Goal: Information Seeking & Learning: Learn about a topic

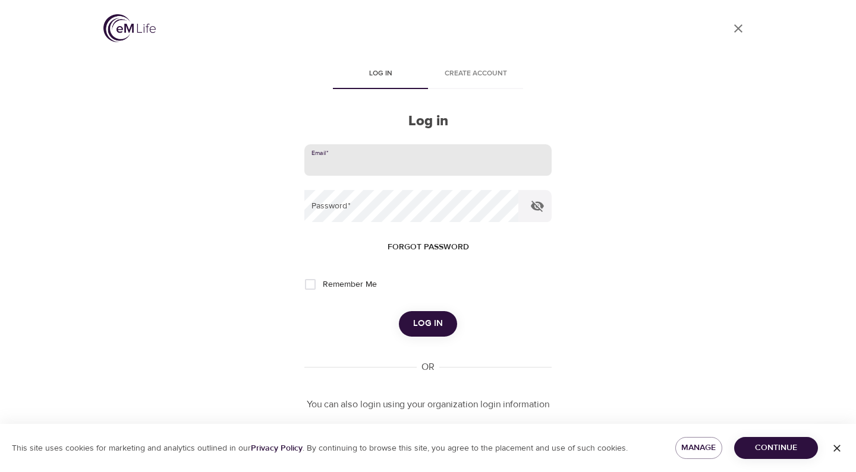
scroll to position [45, 0]
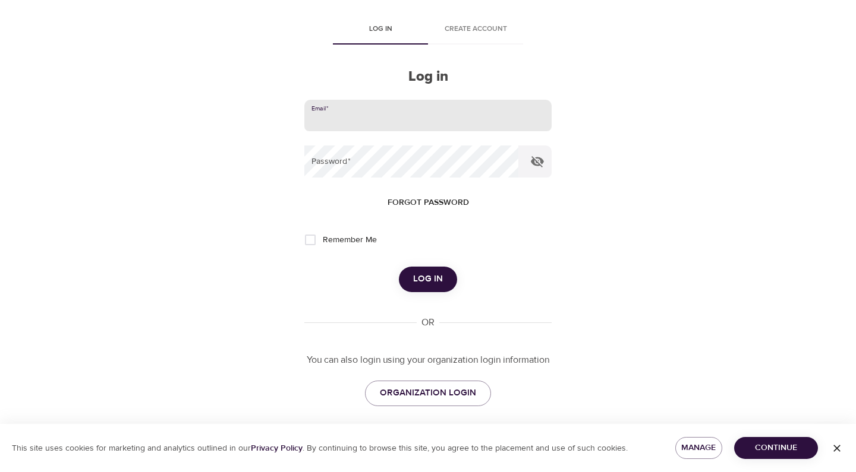
type input "megkline3@gmail.com"
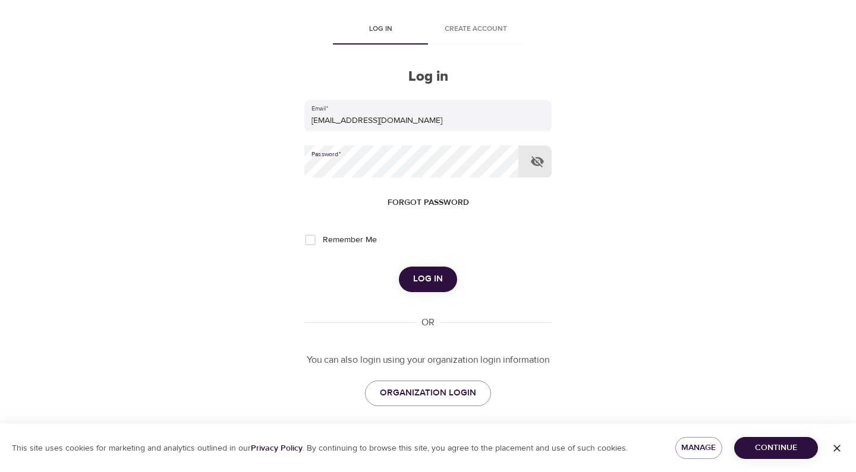
click at [412, 275] on button "Log in" at bounding box center [428, 279] width 58 height 25
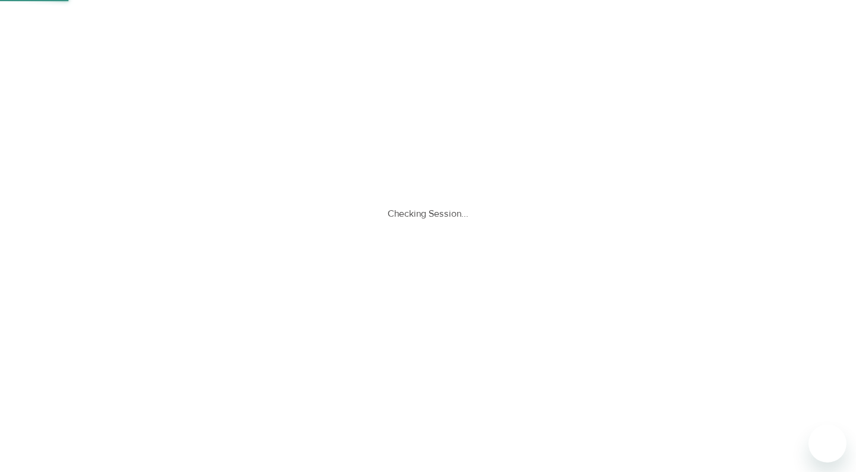
scroll to position [0, 0]
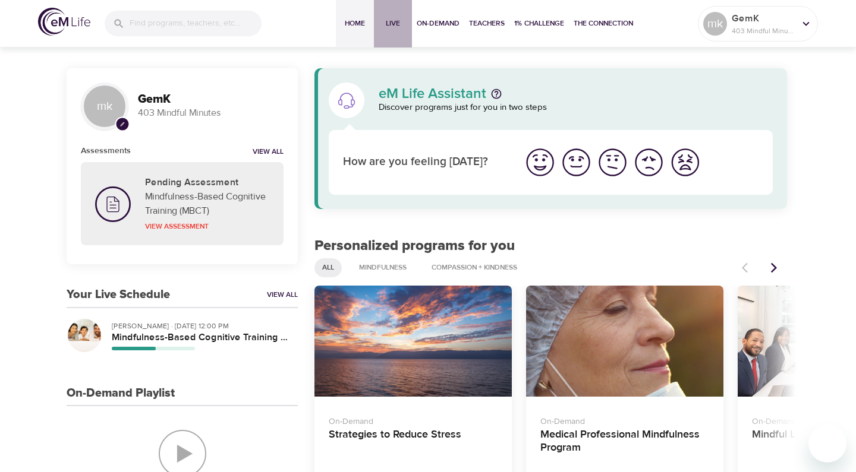
click at [384, 26] on span "Live" at bounding box center [393, 23] width 29 height 12
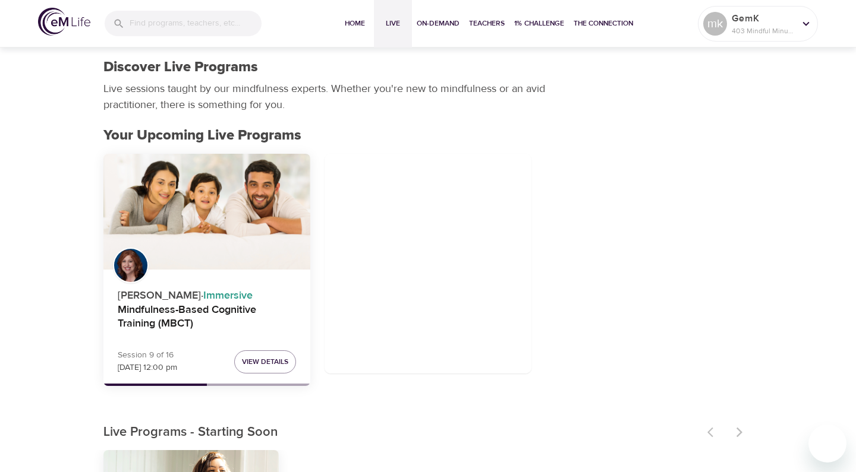
click at [254, 237] on div "Mindfulness-Based Cognitive Training (MBCT)" at bounding box center [206, 212] width 207 height 116
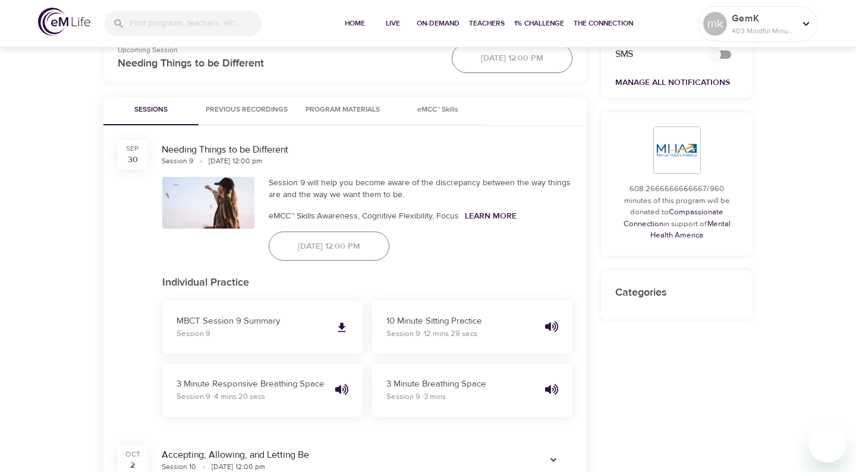
scroll to position [523, 0]
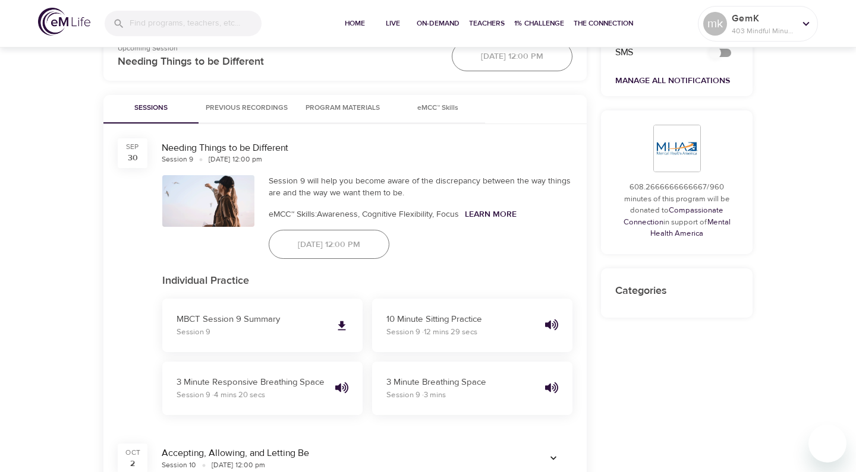
click at [374, 109] on span "Program Materials" at bounding box center [342, 108] width 81 height 12
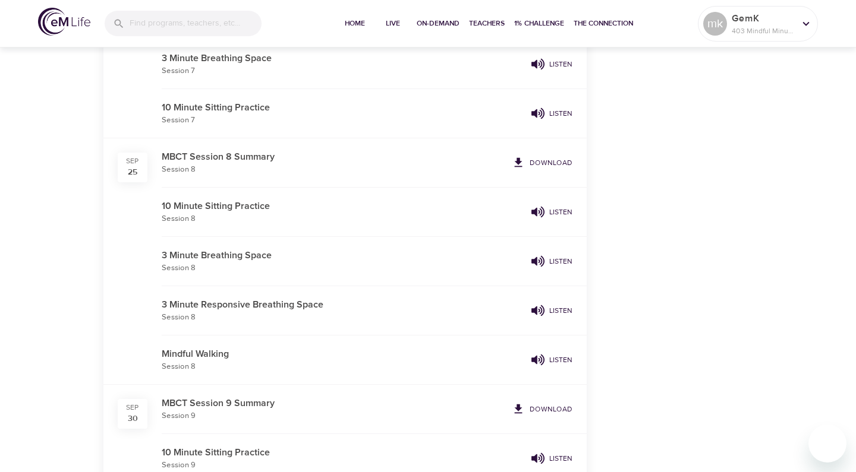
scroll to position [1558, 0]
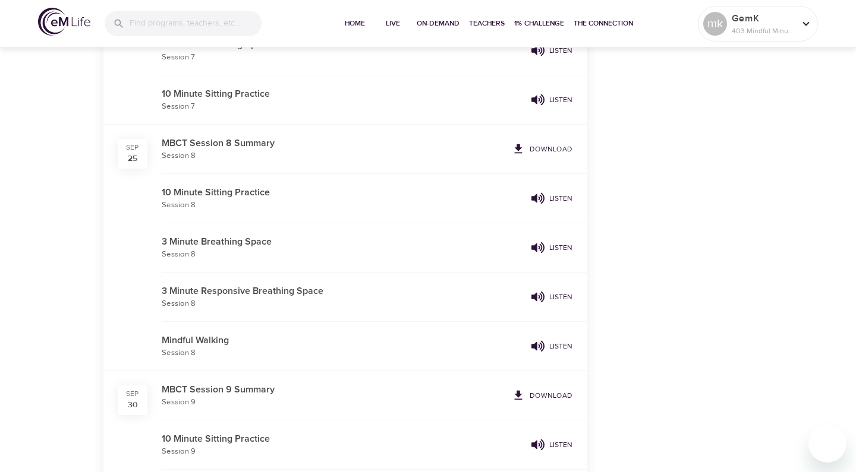
click at [553, 294] on p "Listen" at bounding box center [560, 297] width 23 height 11
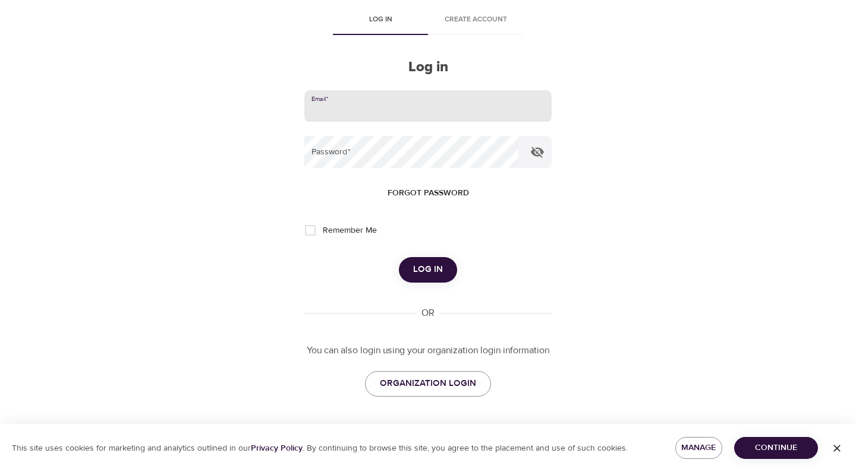
scroll to position [45, 0]
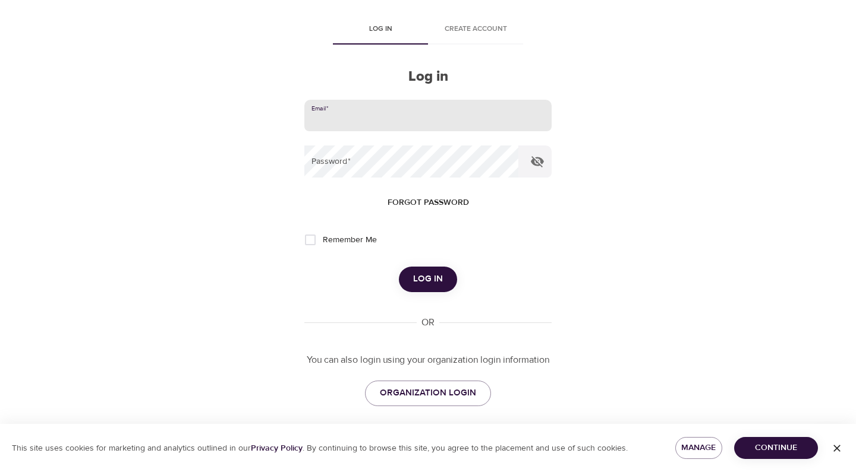
type input "megkline3@gmail.com"
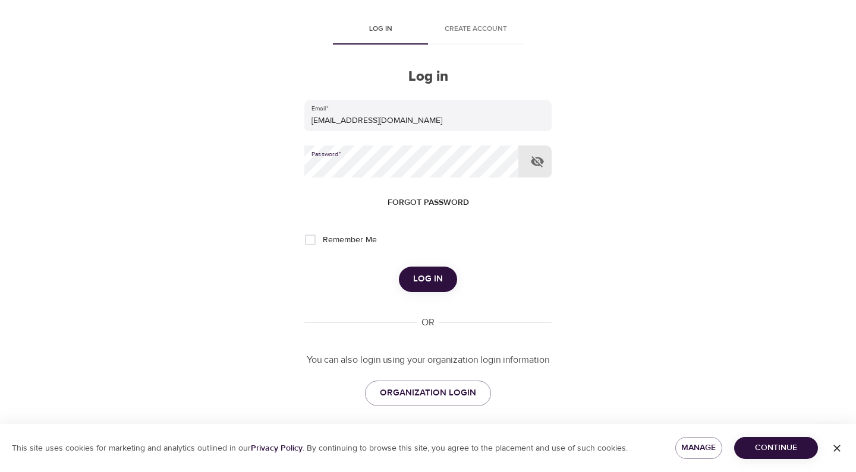
click at [431, 267] on button "Log in" at bounding box center [428, 279] width 58 height 25
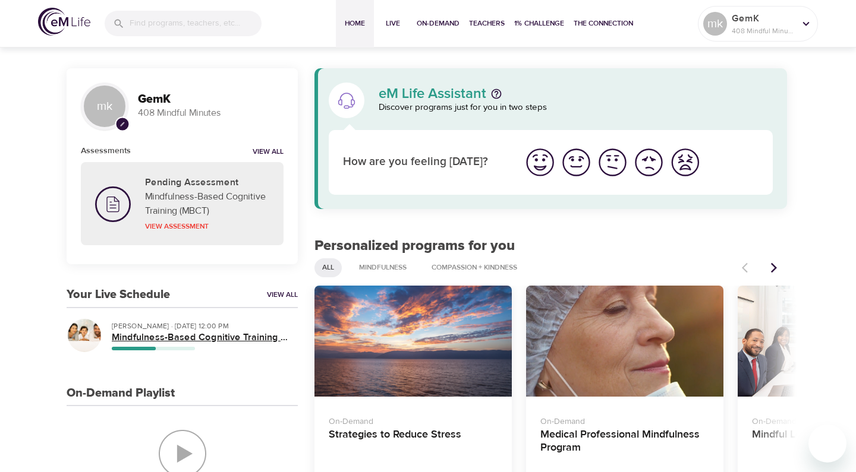
click at [212, 338] on h5 "Mindfulness-Based Cognitive Training (MBCT)" at bounding box center [200, 338] width 176 height 12
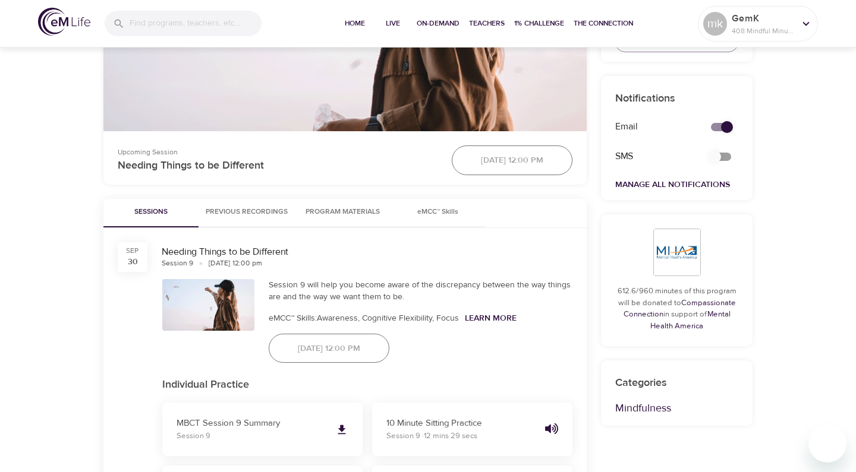
scroll to position [436, 0]
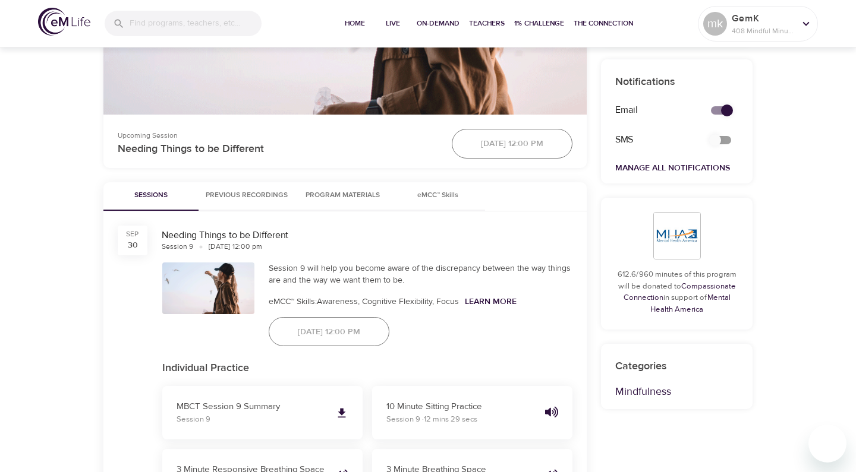
click at [361, 190] on span "Program Materials" at bounding box center [342, 196] width 81 height 12
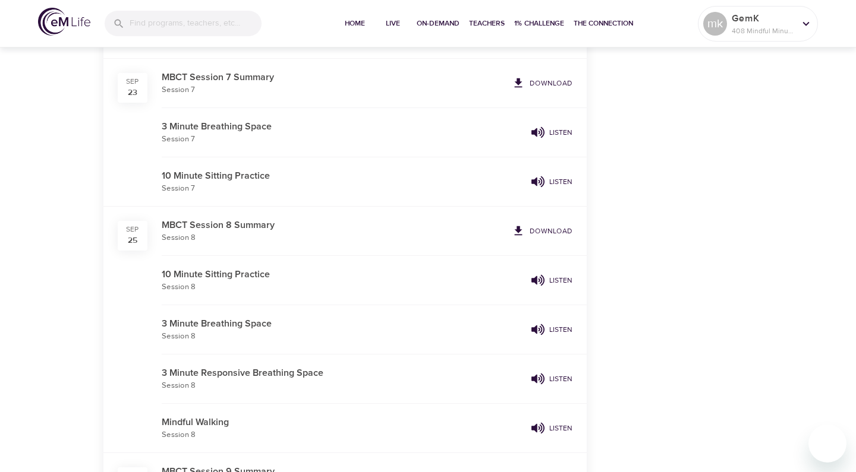
scroll to position [1477, 0]
click at [557, 376] on p "Listen" at bounding box center [560, 378] width 23 height 11
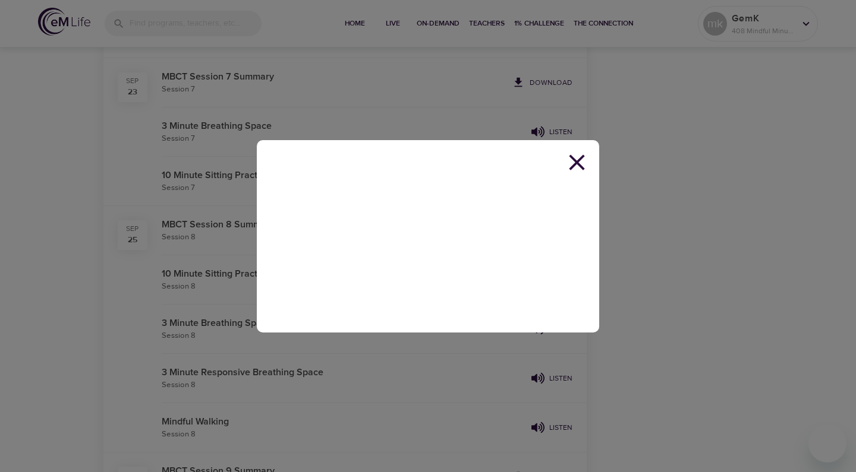
click at [578, 165] on icon at bounding box center [576, 161] width 15 height 15
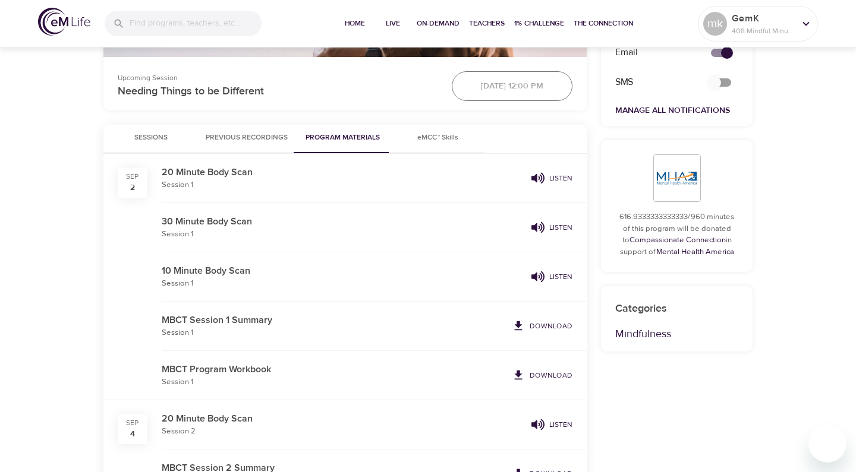
scroll to position [504, 0]
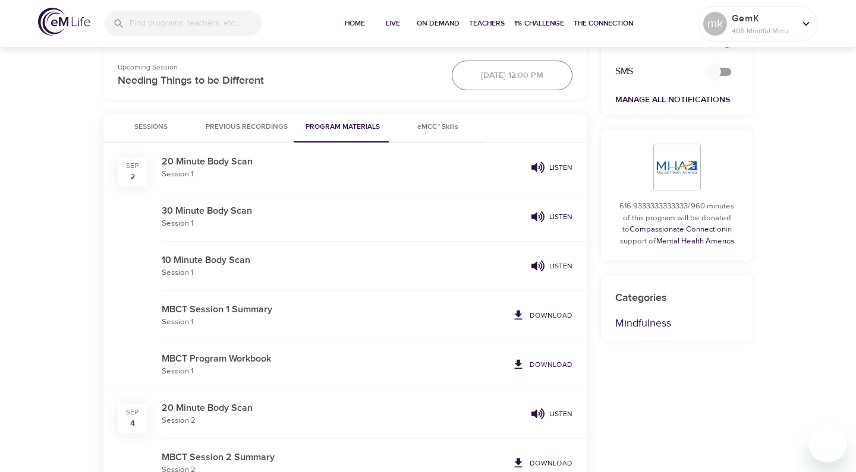
click at [553, 267] on p "Listen" at bounding box center [560, 266] width 23 height 11
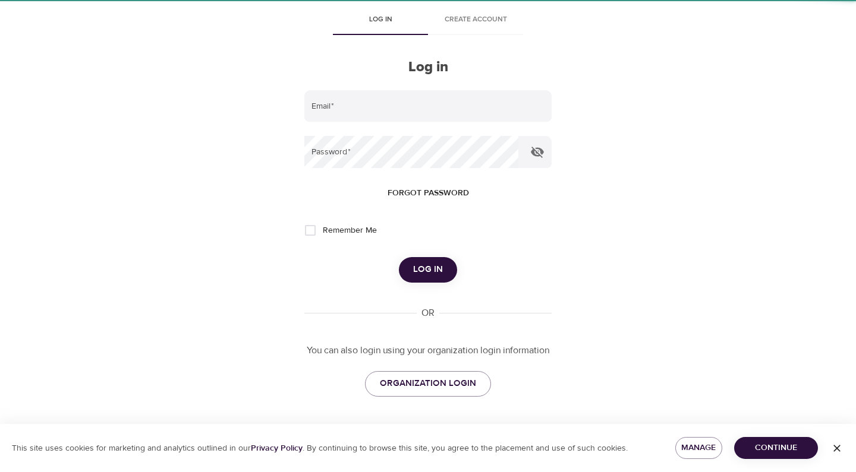
scroll to position [45, 0]
